Goal: Obtain resource: Download file/media

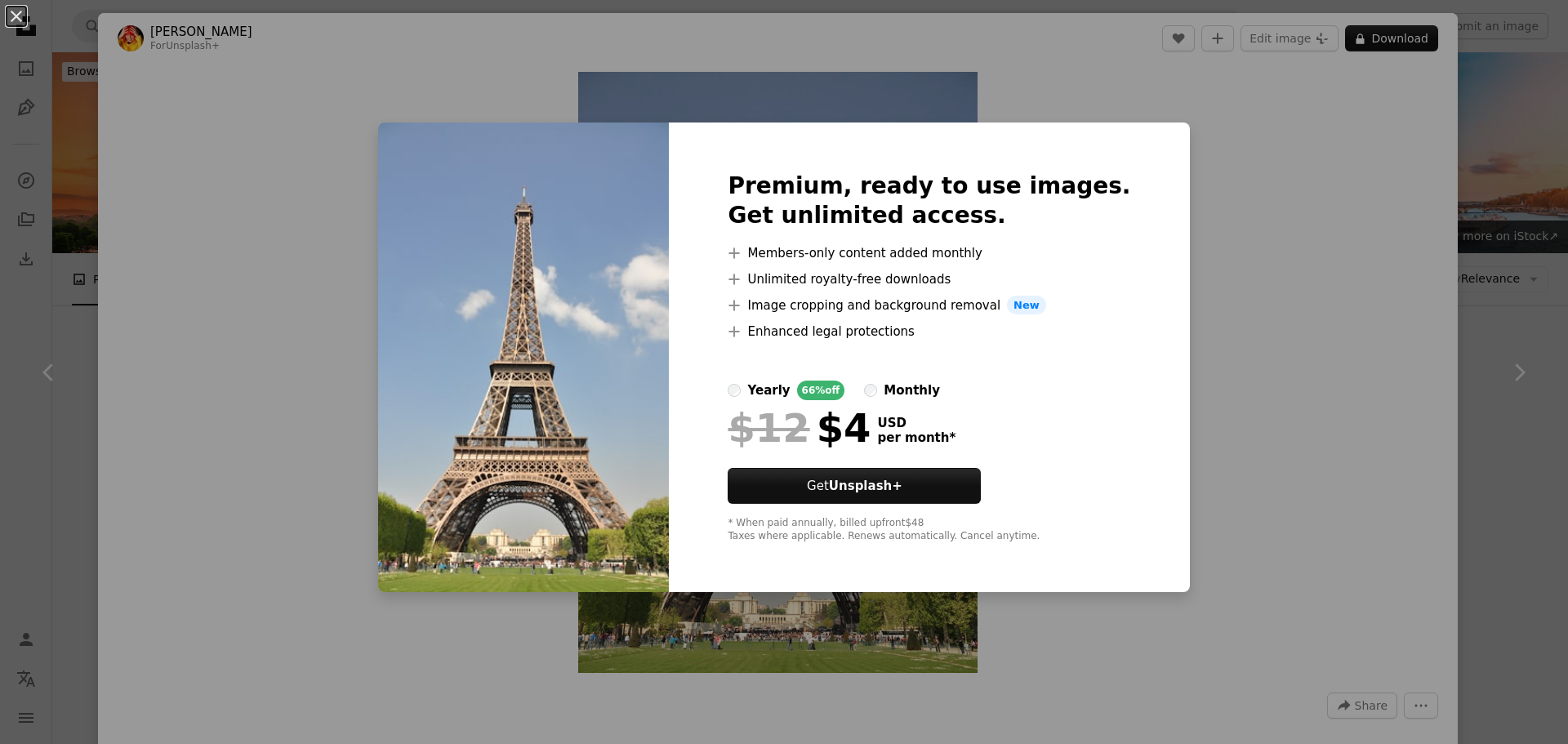
scroll to position [12011, 0]
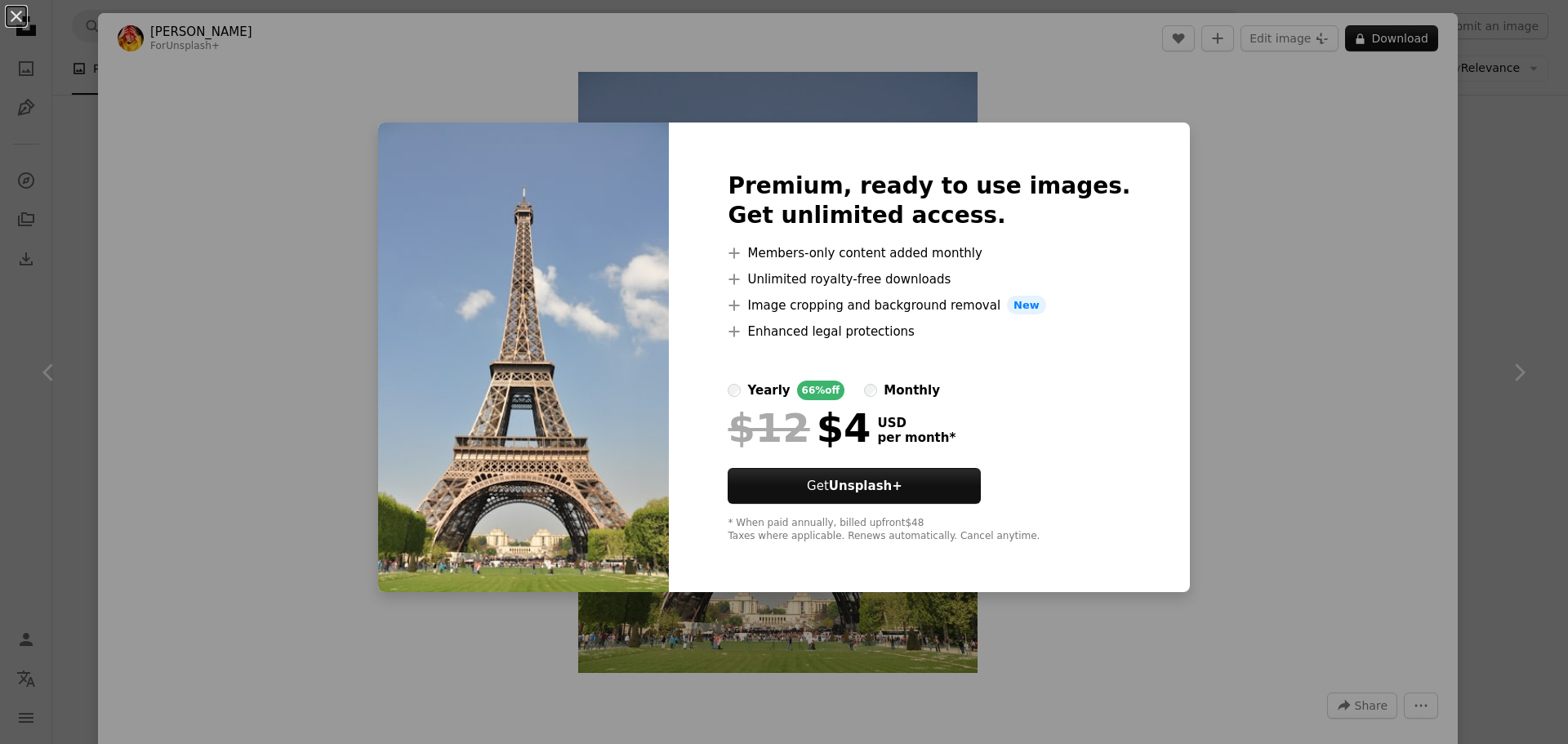
click at [895, 398] on label "monthly" at bounding box center [902, 391] width 76 height 20
click at [790, 394] on div "yearly" at bounding box center [768, 391] width 42 height 20
click at [920, 388] on div "monthly" at bounding box center [912, 391] width 57 height 20
click at [774, 384] on label "yearly 66% off" at bounding box center [786, 391] width 117 height 20
click at [906, 386] on div "monthly" at bounding box center [912, 391] width 57 height 20
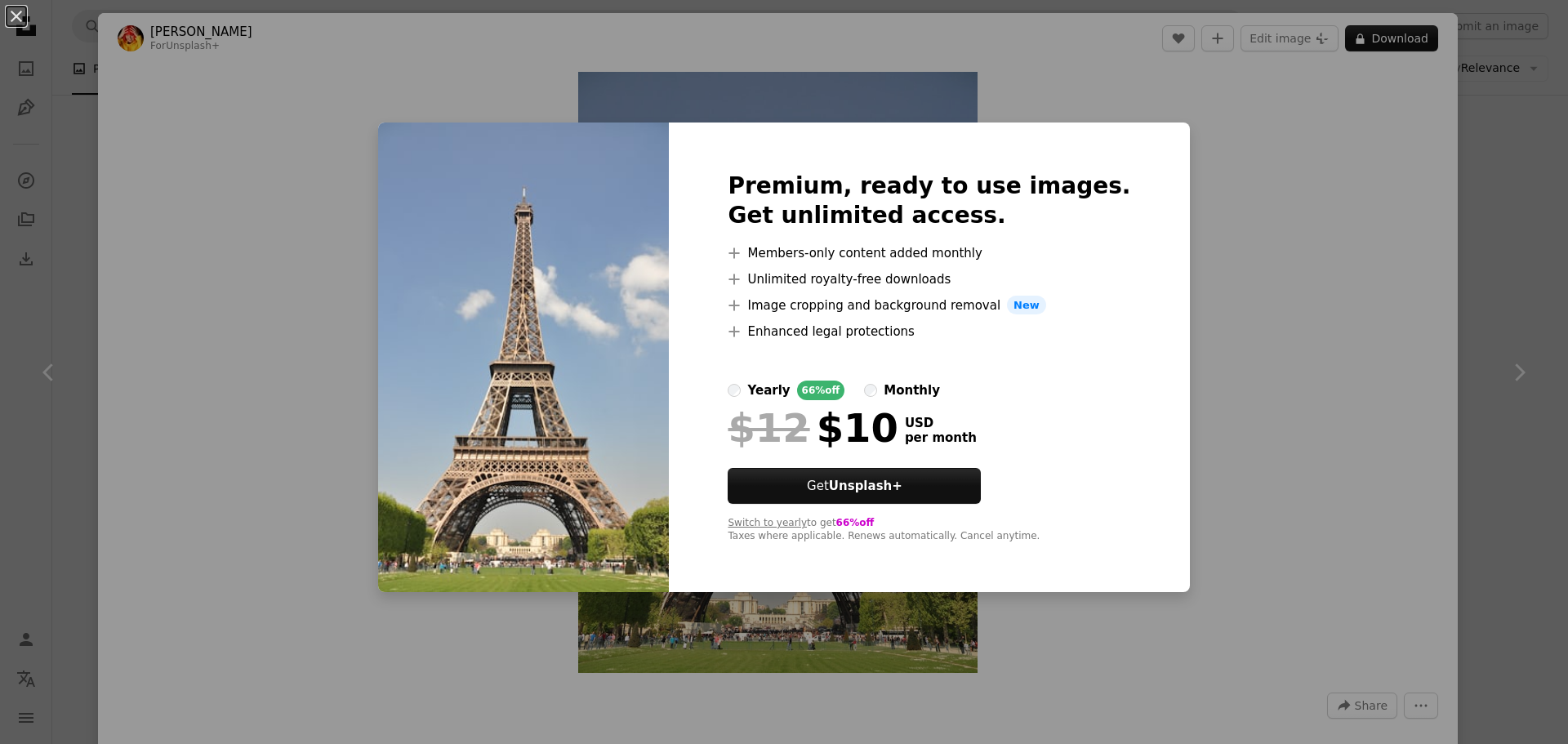
click at [784, 388] on div "yearly" at bounding box center [768, 391] width 42 height 20
click at [911, 394] on div "monthly" at bounding box center [912, 391] width 57 height 20
click at [790, 396] on div "yearly" at bounding box center [768, 391] width 42 height 20
click at [1273, 298] on div "An X shape Premium, ready to use images. Get unlimited access. A plus sign Memb…" at bounding box center [784, 372] width 1568 height 744
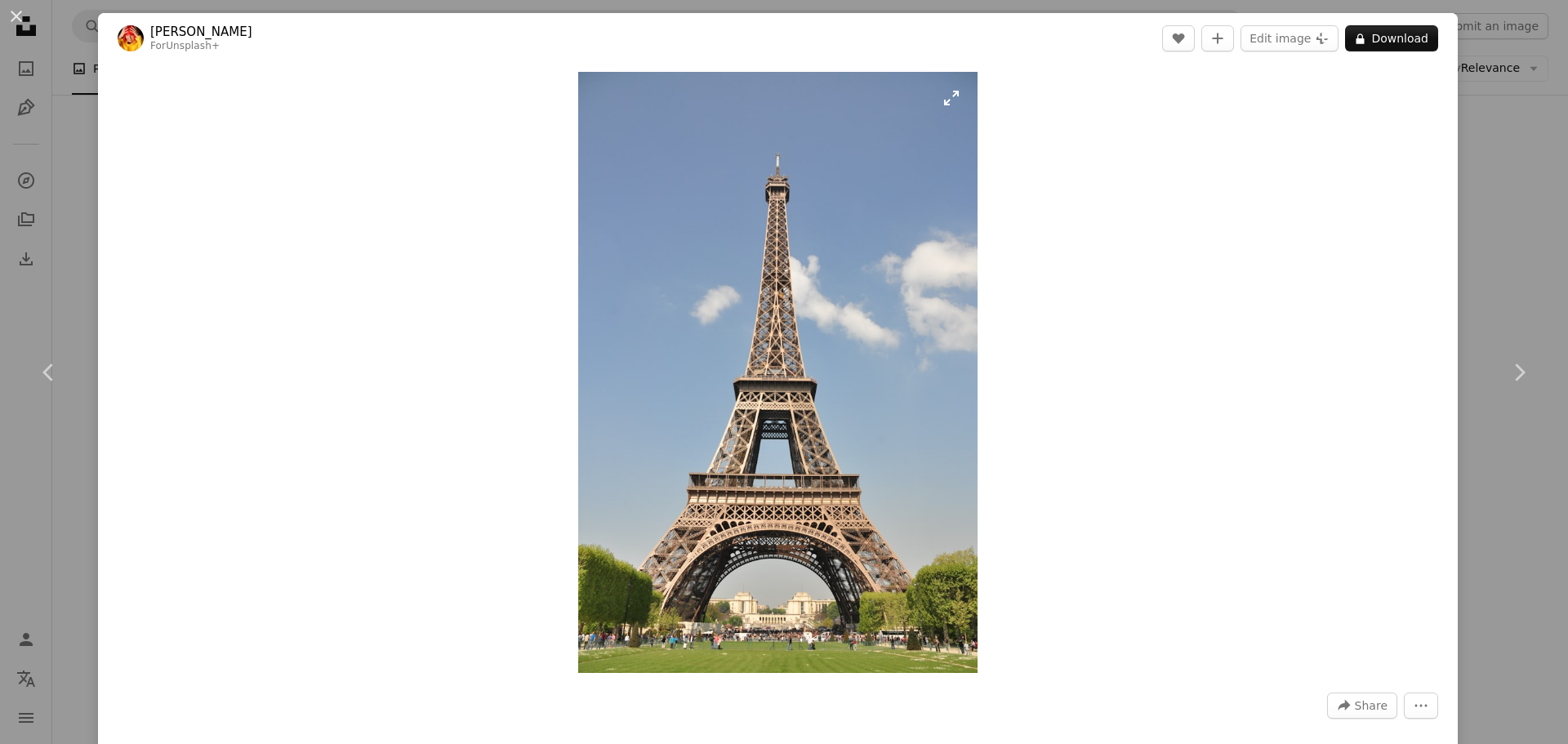
click at [893, 298] on img "Zoom in on this image" at bounding box center [778, 372] width 400 height 601
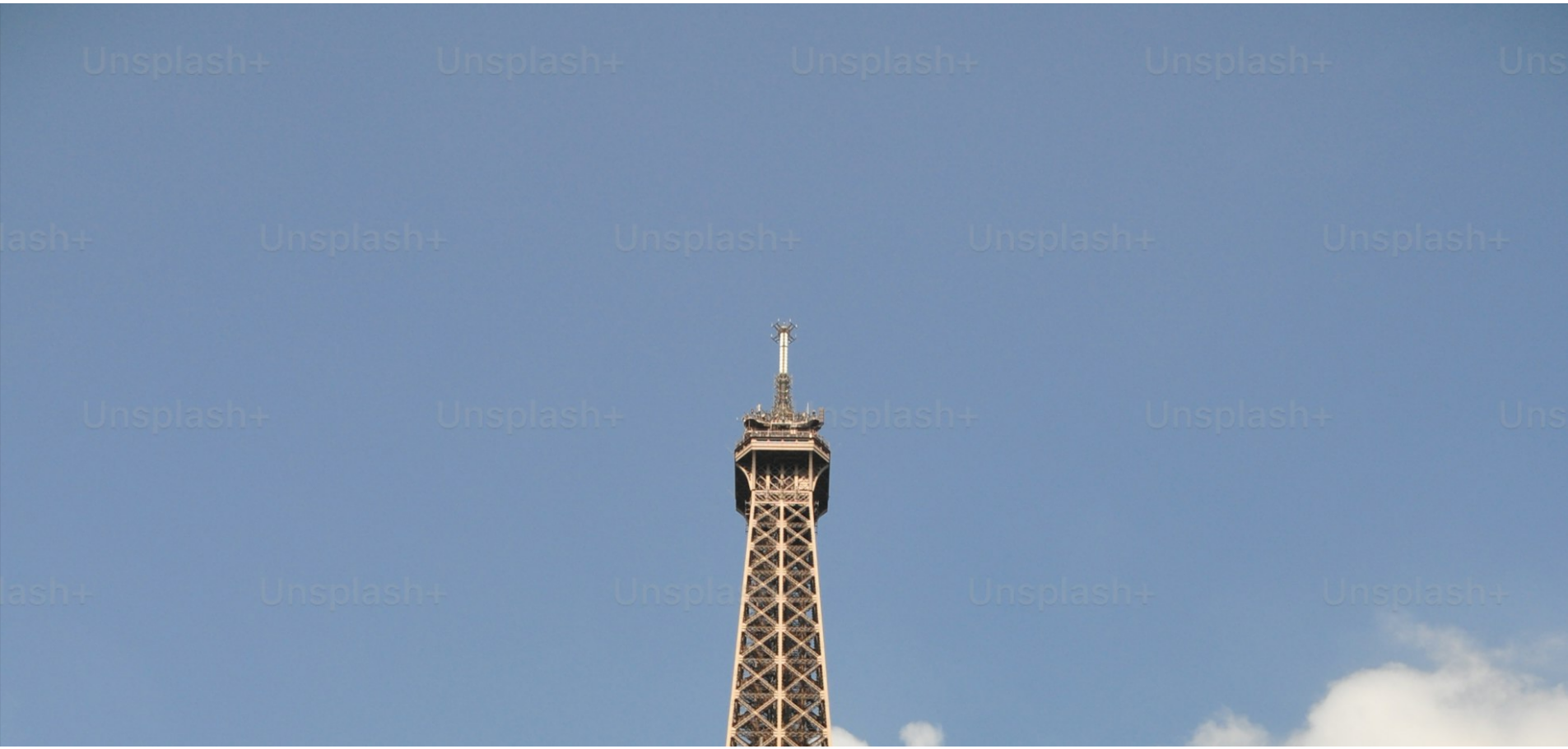
scroll to position [797, 0]
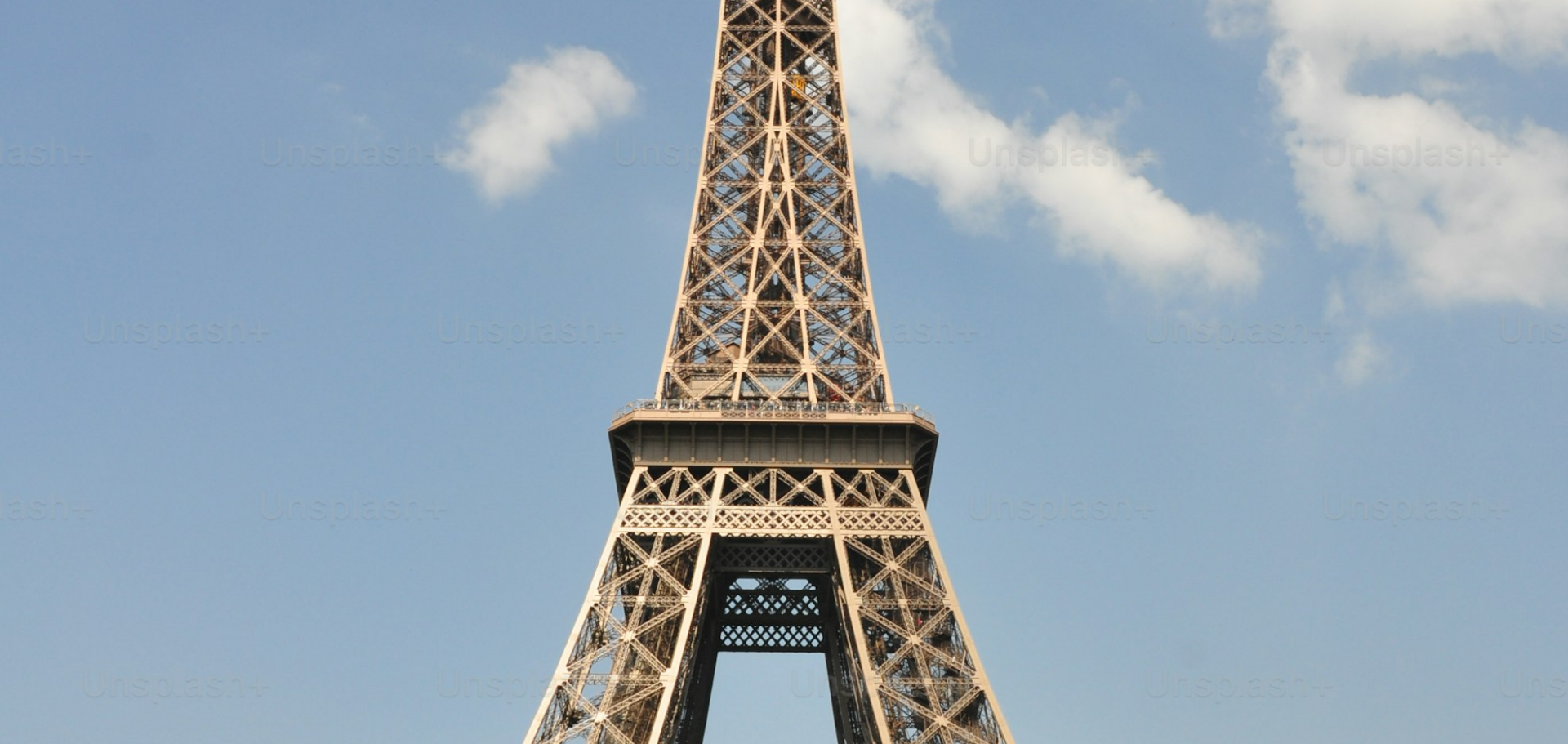
click at [892, 299] on img "Zoom out on this image" at bounding box center [784, 390] width 1570 height 2365
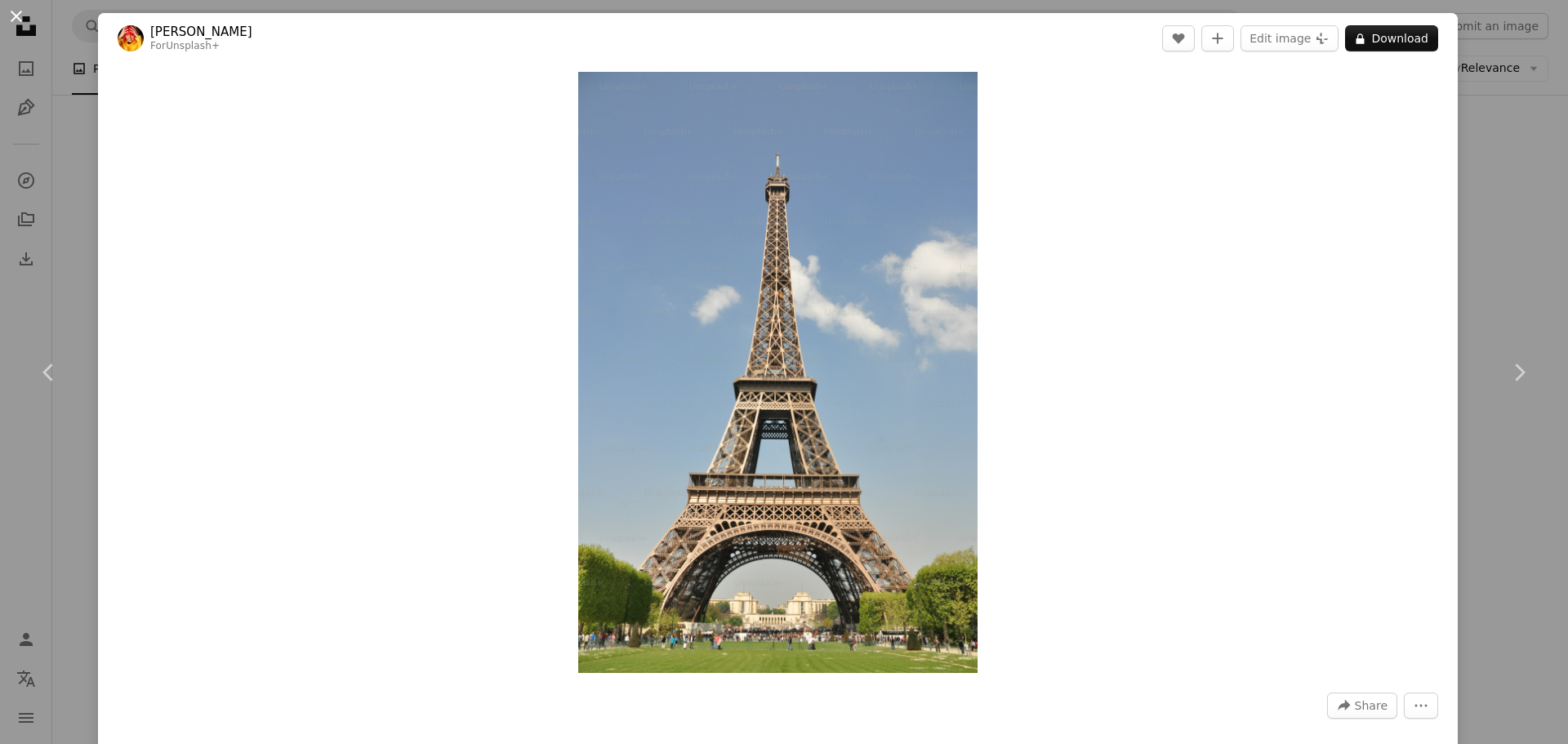
click at [12, 19] on button "An X shape" at bounding box center [17, 17] width 20 height 20
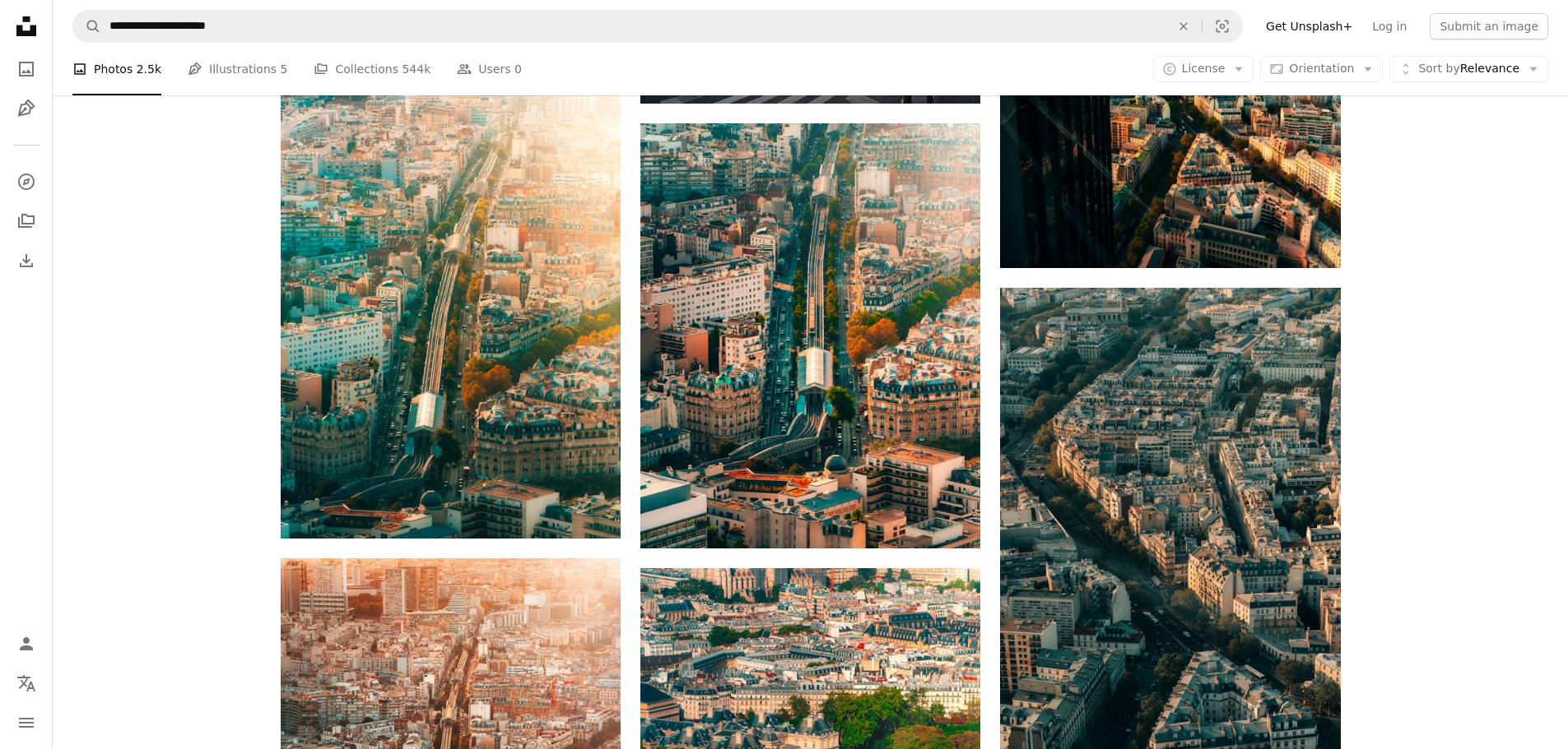
scroll to position [13326, 0]
